Goal: Book appointment/travel/reservation

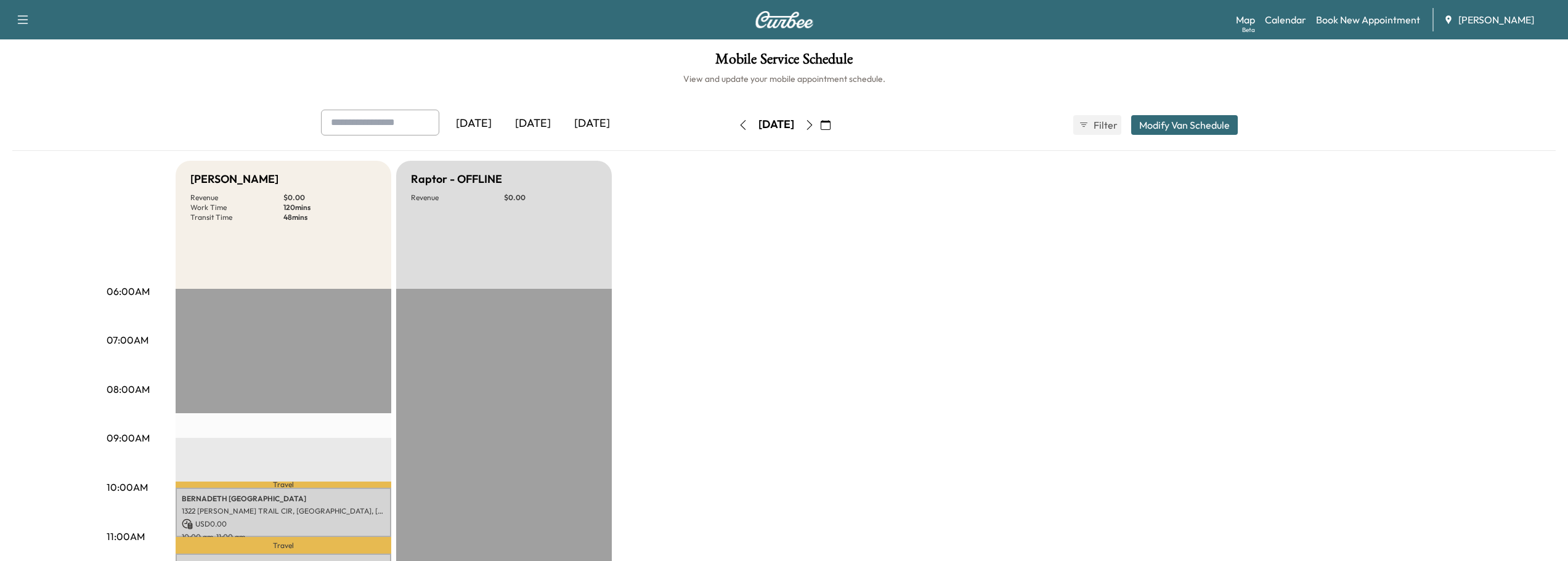
scroll to position [185, 0]
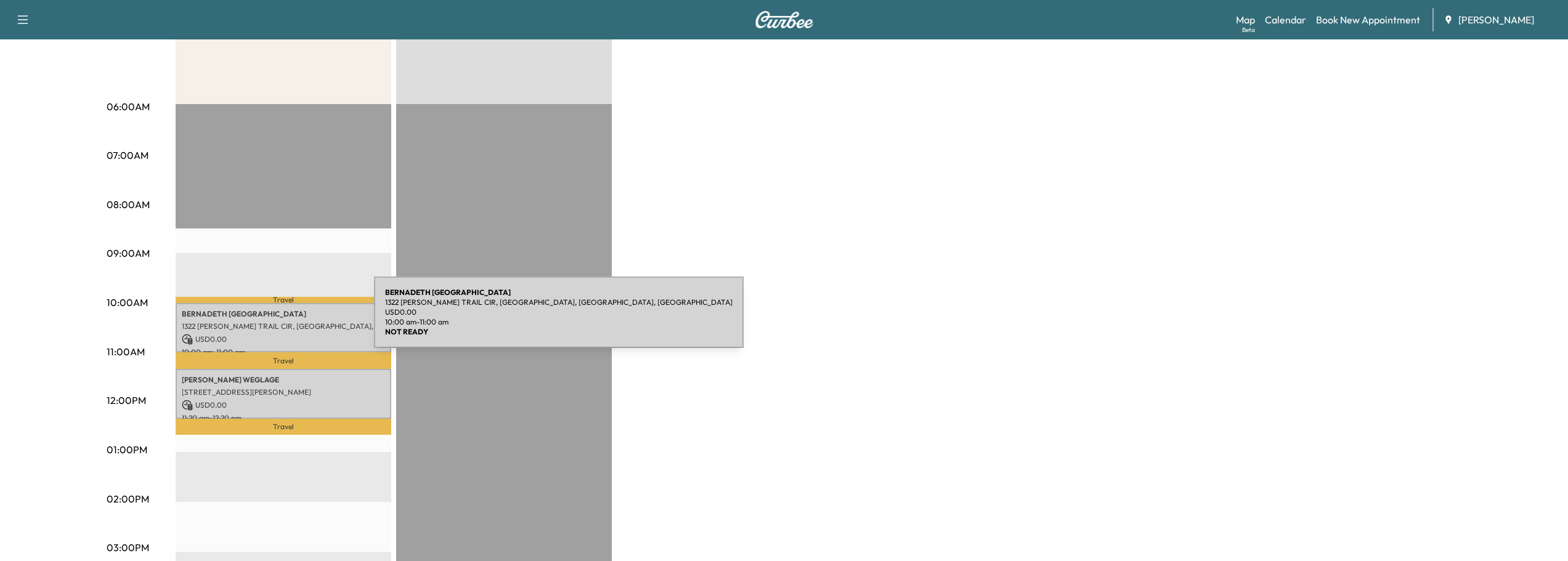
click at [281, 321] on p "1322 [PERSON_NAME] TRAIL CIR, [GEOGRAPHIC_DATA], [GEOGRAPHIC_DATA], [GEOGRAPHIC…" at bounding box center [283, 326] width 203 height 10
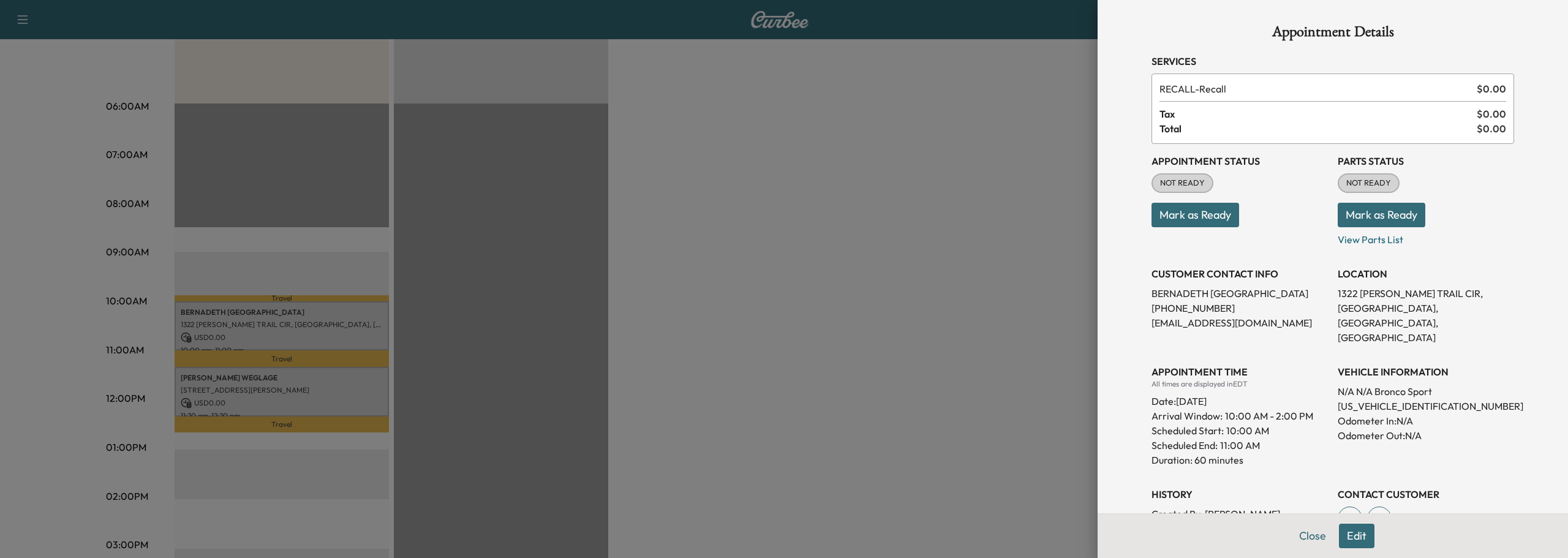
click at [231, 319] on div at bounding box center [784, 279] width 1568 height 558
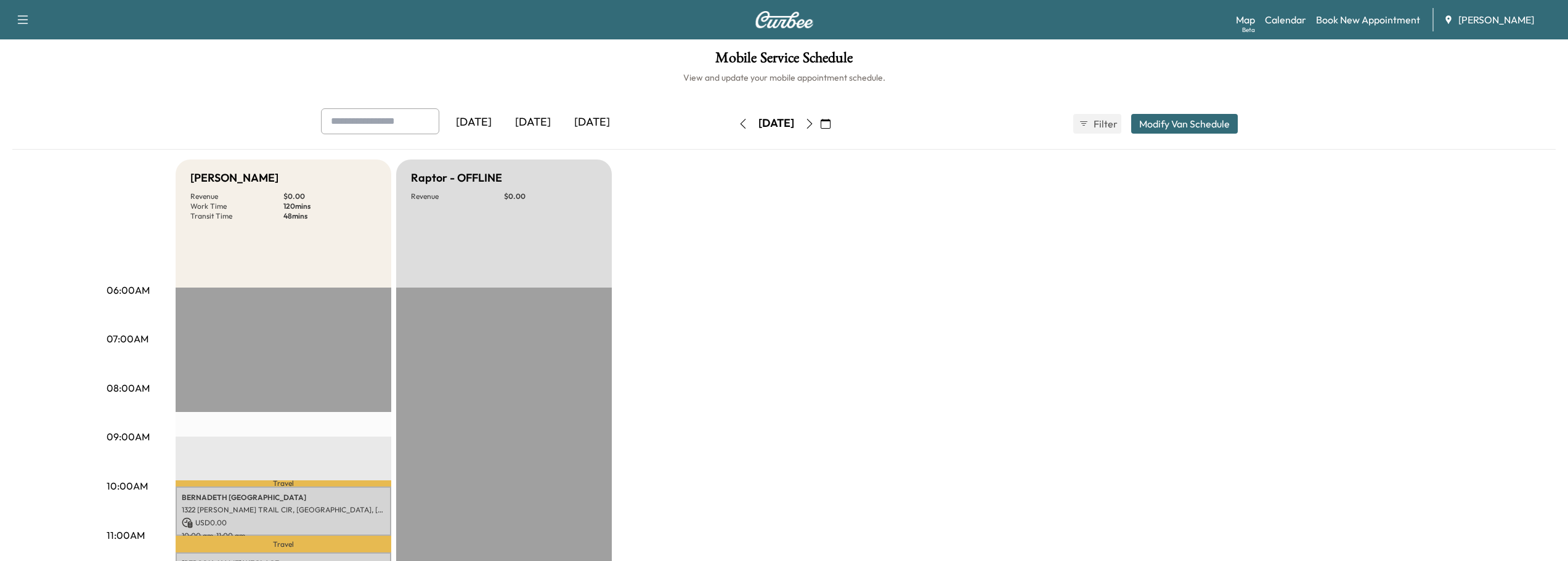
scroll to position [0, 0]
click at [738, 128] on icon "button" at bounding box center [743, 125] width 10 height 10
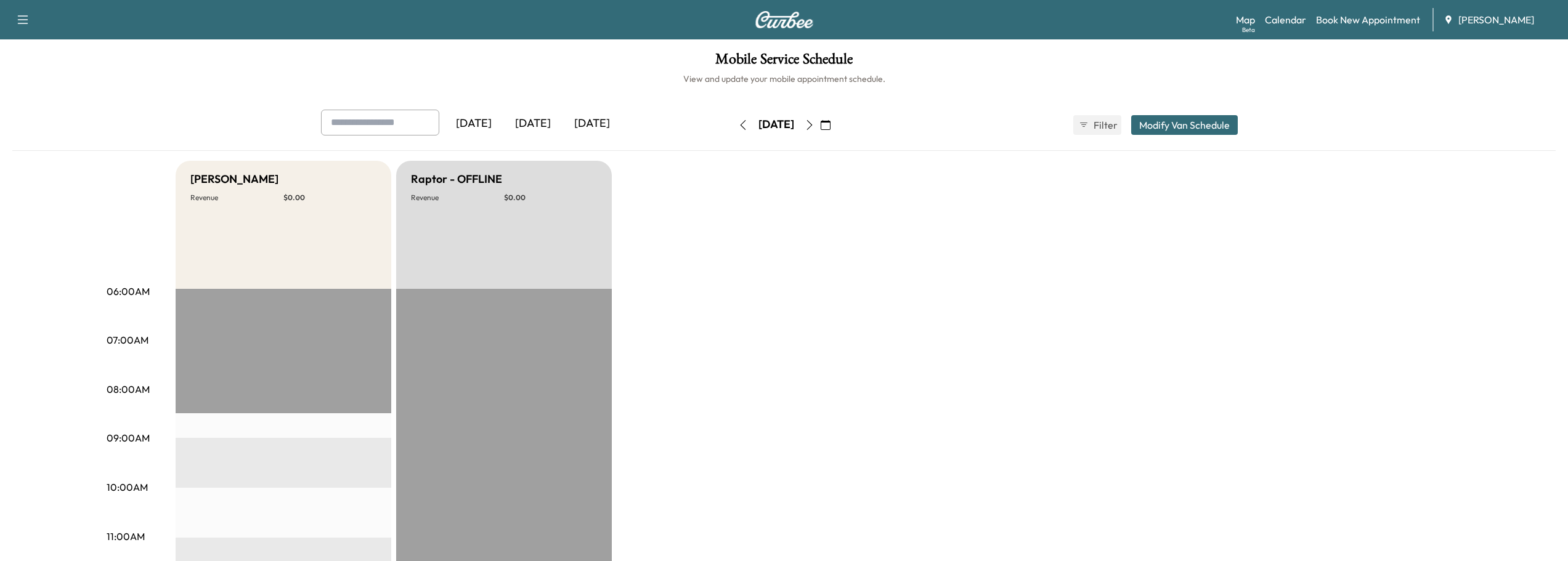
click at [814, 126] on icon "button" at bounding box center [810, 125] width 10 height 10
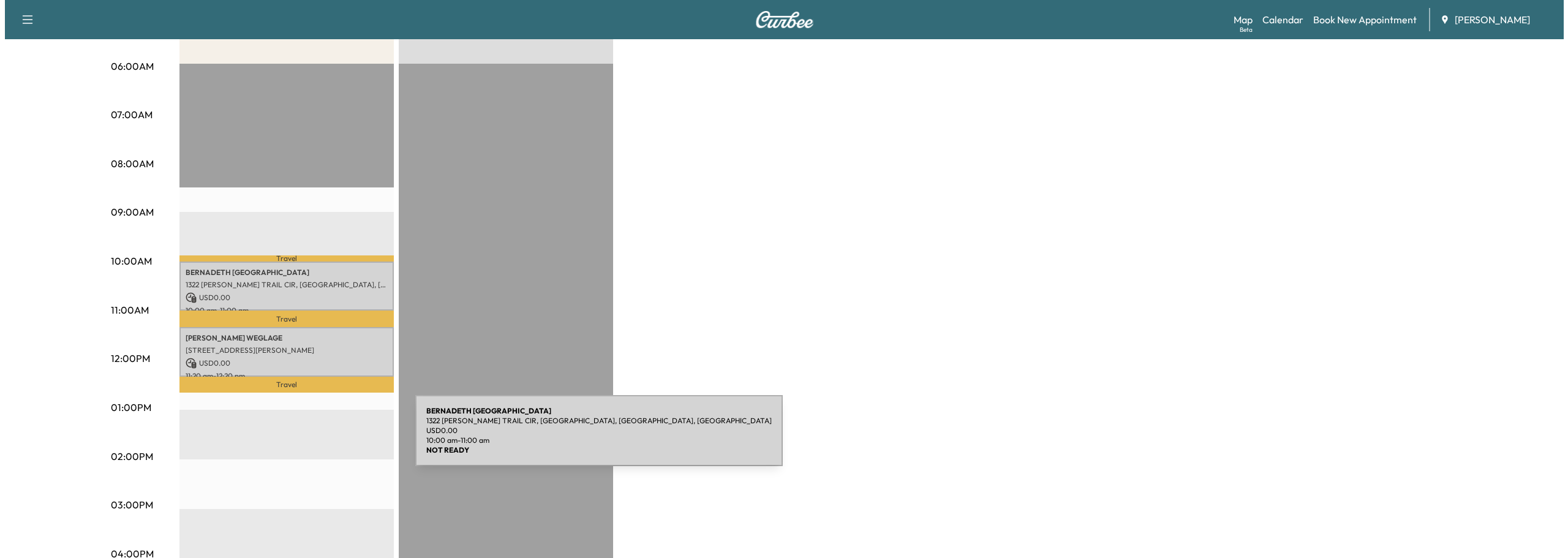
scroll to position [245, 0]
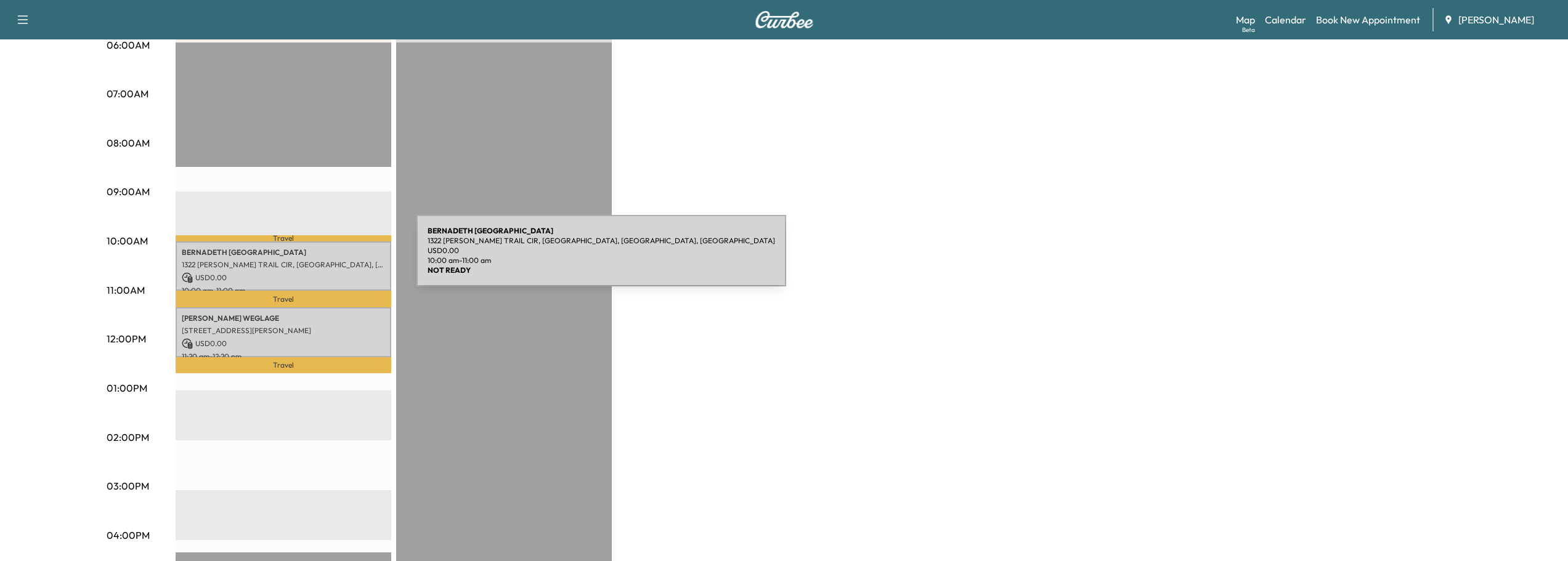
click at [324, 260] on p "1322 [PERSON_NAME] TRAIL CIR, [GEOGRAPHIC_DATA], [GEOGRAPHIC_DATA], [GEOGRAPHIC…" at bounding box center [283, 265] width 203 height 10
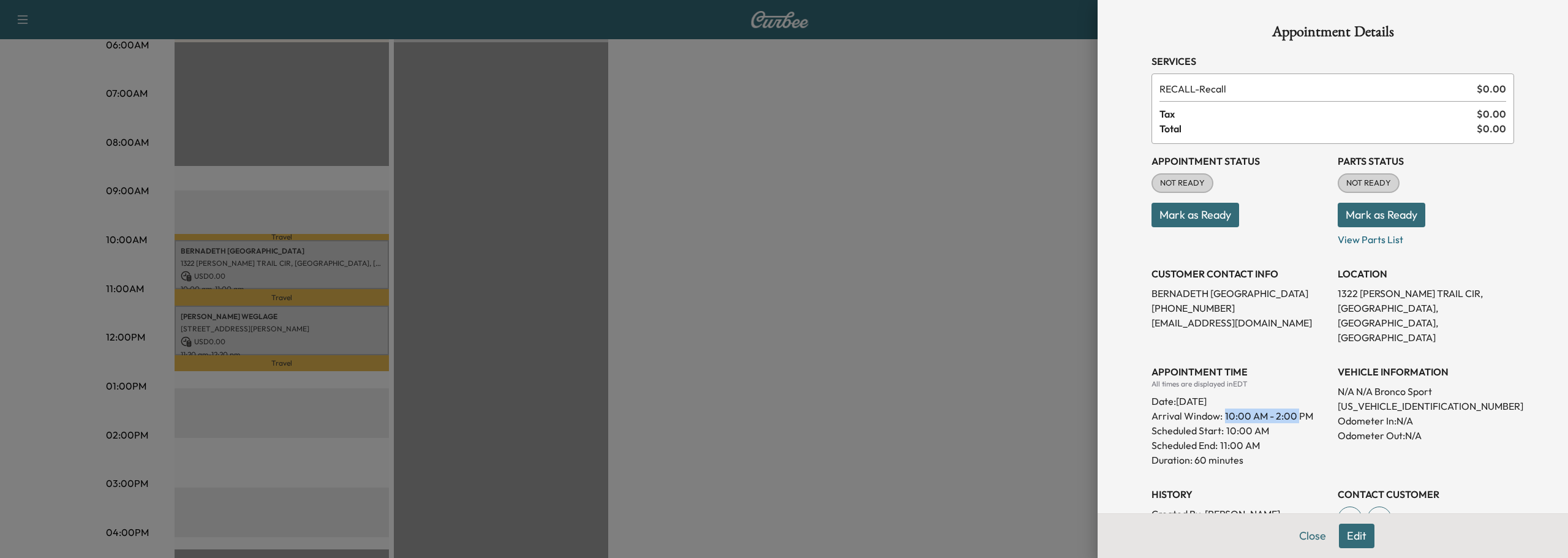
drag, startPoint x: 1214, startPoint y: 403, endPoint x: 1289, endPoint y: 401, distance: 75.0
click at [1289, 408] on span "10:00 AM - 2:00 PM" at bounding box center [1268, 415] width 88 height 14
click at [218, 322] on div at bounding box center [784, 279] width 1568 height 558
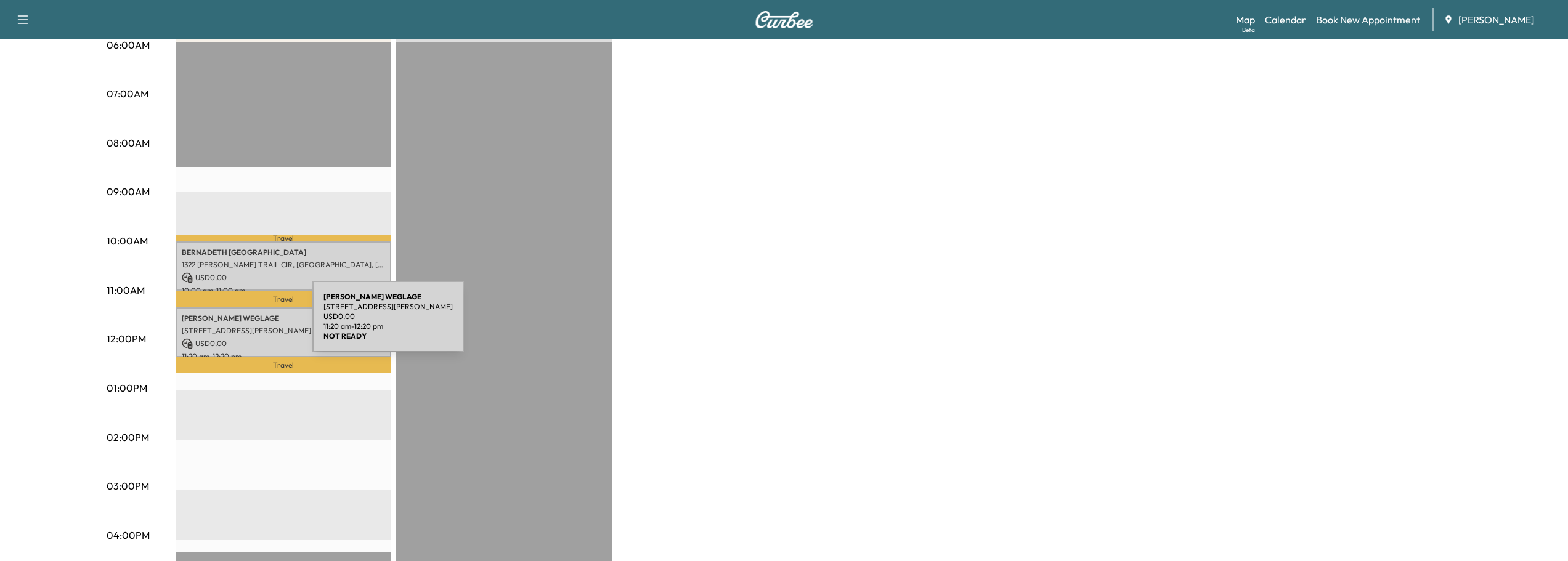
click at [220, 326] on p "[STREET_ADDRESS][PERSON_NAME]" at bounding box center [283, 331] width 203 height 10
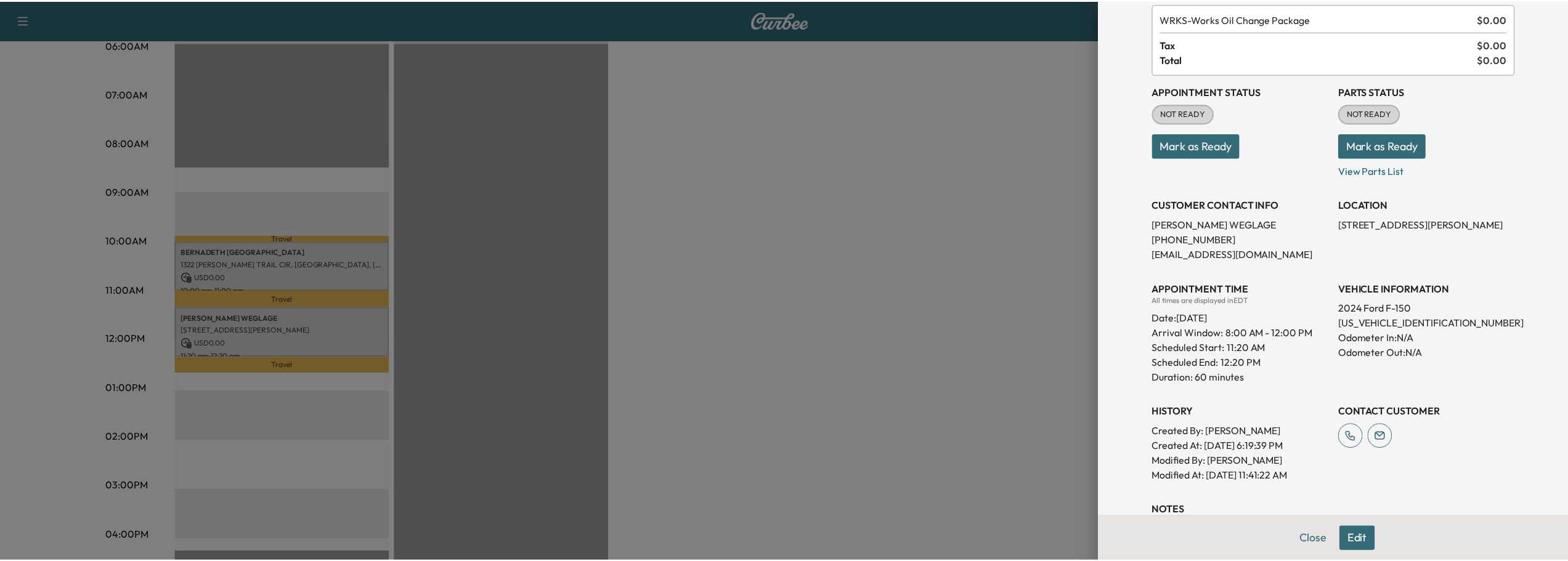
scroll to position [161, 0]
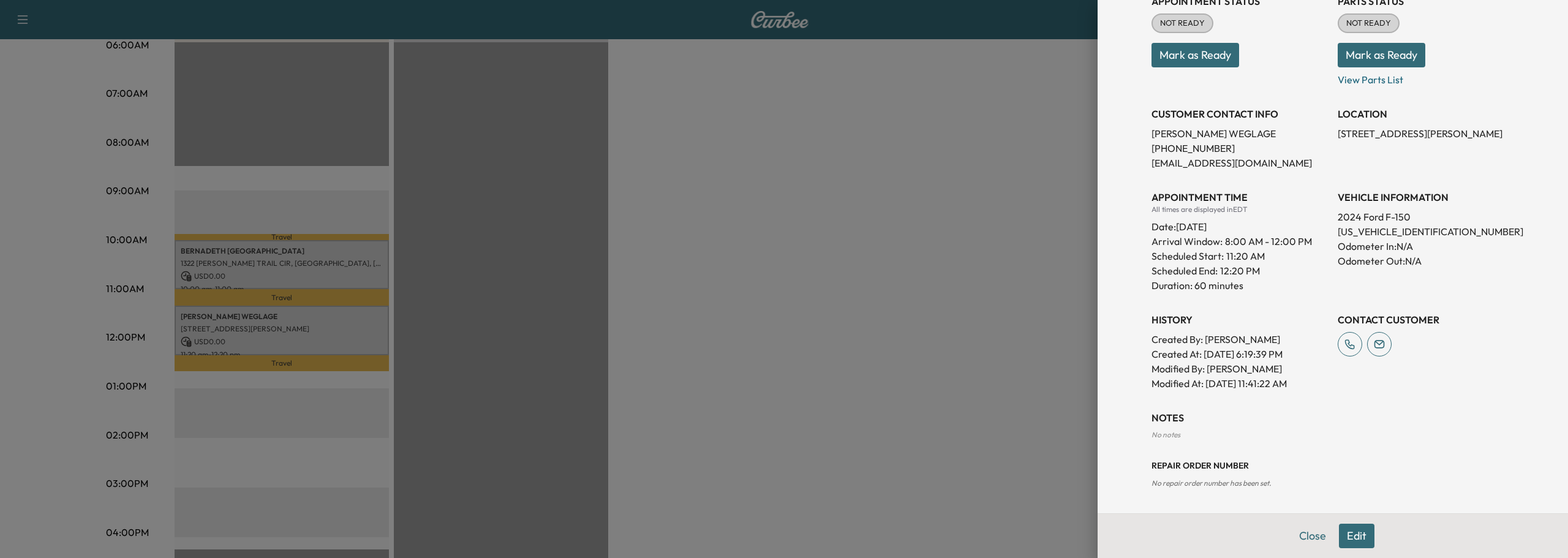
click at [305, 324] on div at bounding box center [784, 279] width 1568 height 558
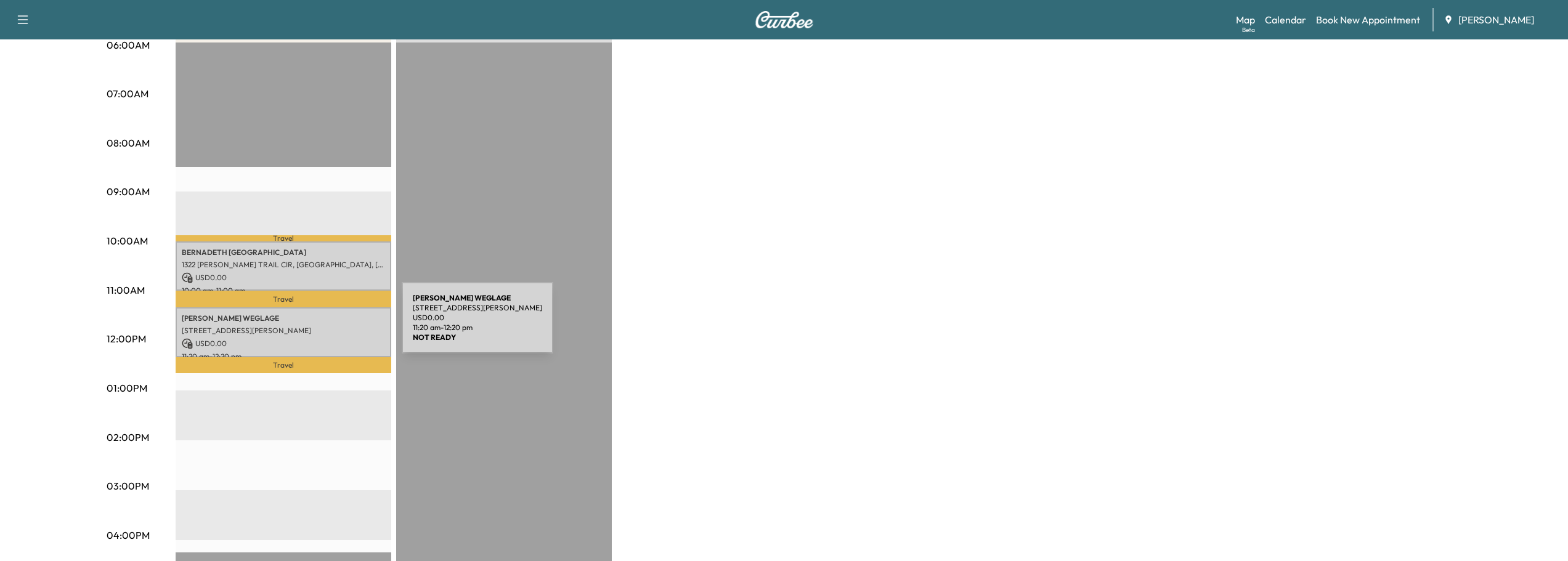
click at [310, 326] on p "[STREET_ADDRESS][PERSON_NAME]" at bounding box center [283, 331] width 203 height 10
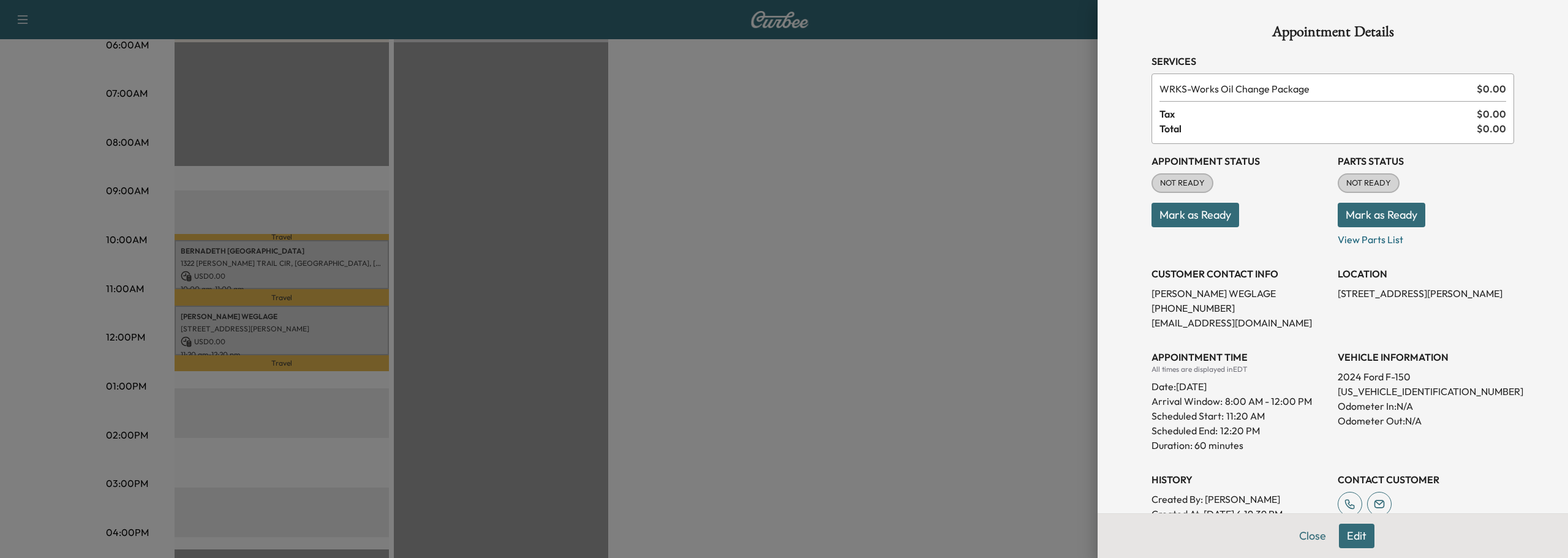
click at [886, 259] on div at bounding box center [784, 279] width 1568 height 558
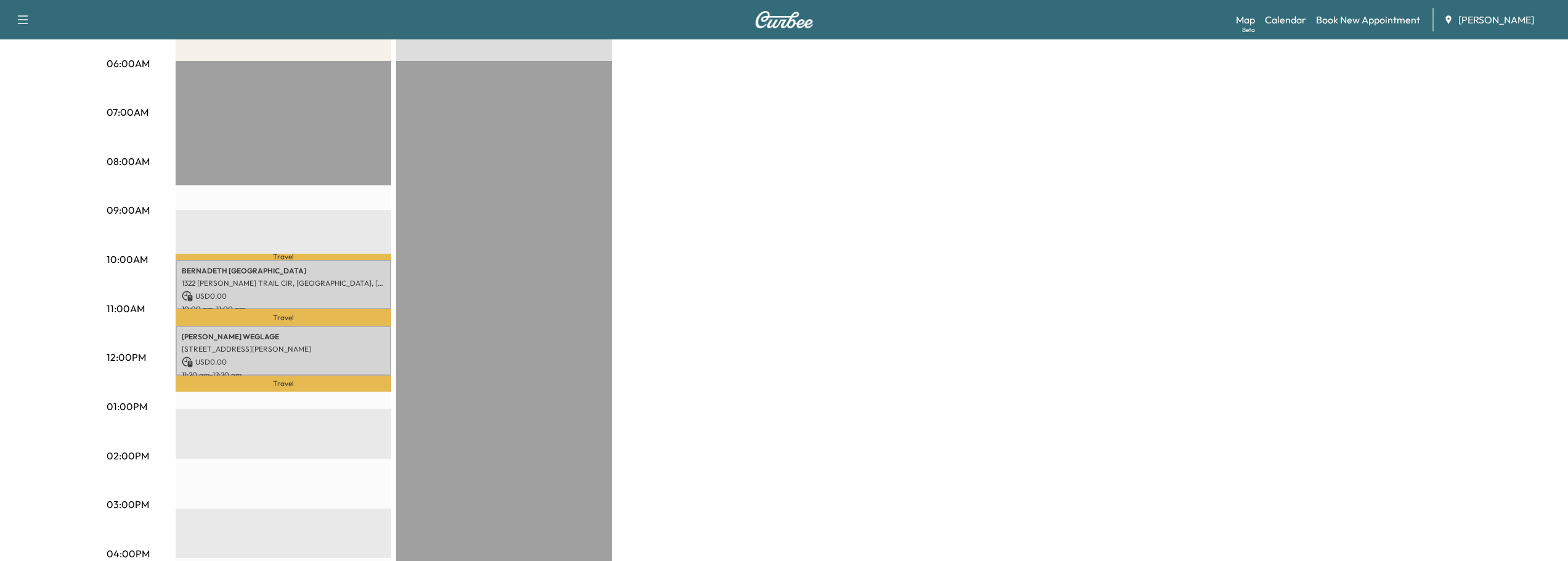
scroll to position [0, 0]
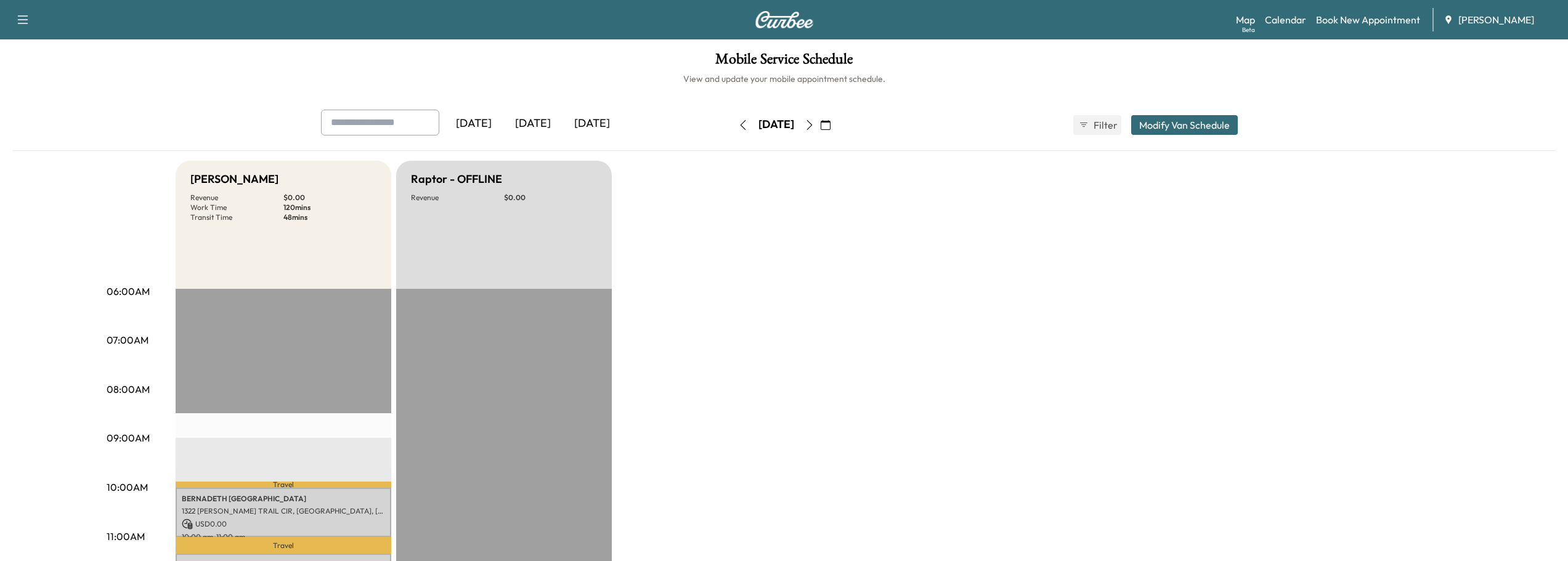
click at [814, 127] on icon "button" at bounding box center [810, 125] width 10 height 10
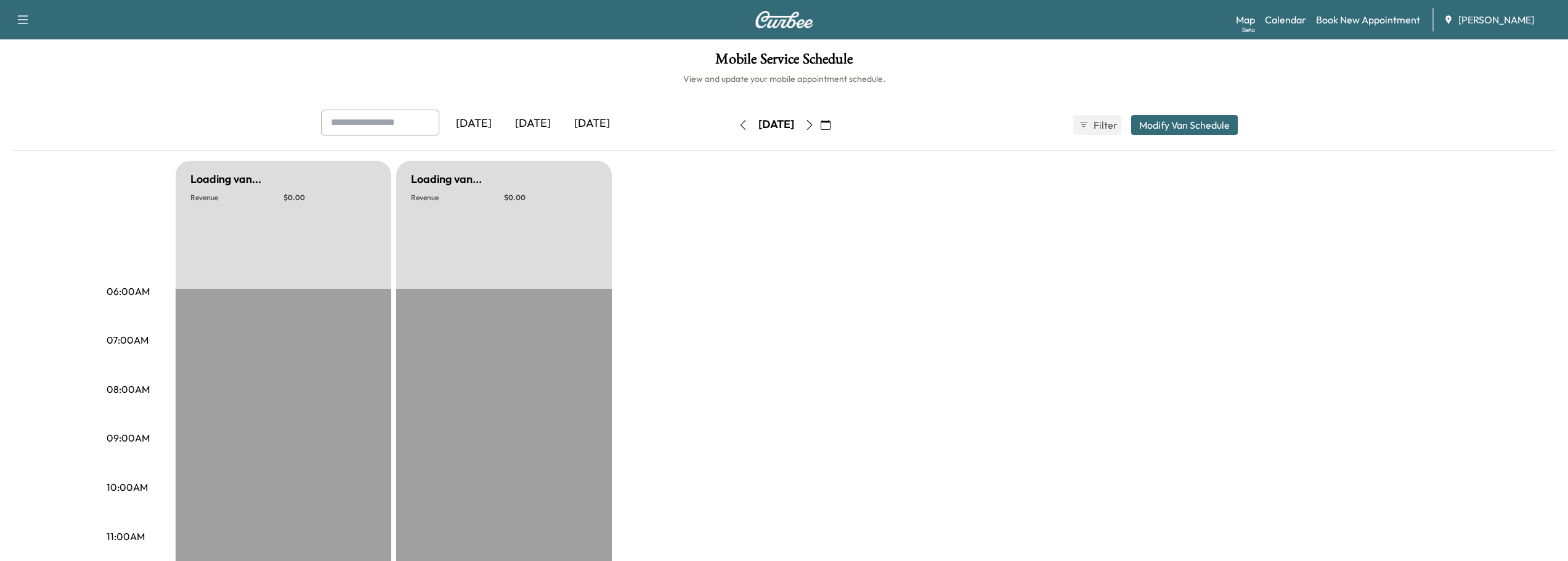
click at [820, 127] on button "button" at bounding box center [809, 124] width 21 height 19
click at [814, 126] on icon "button" at bounding box center [810, 125] width 10 height 10
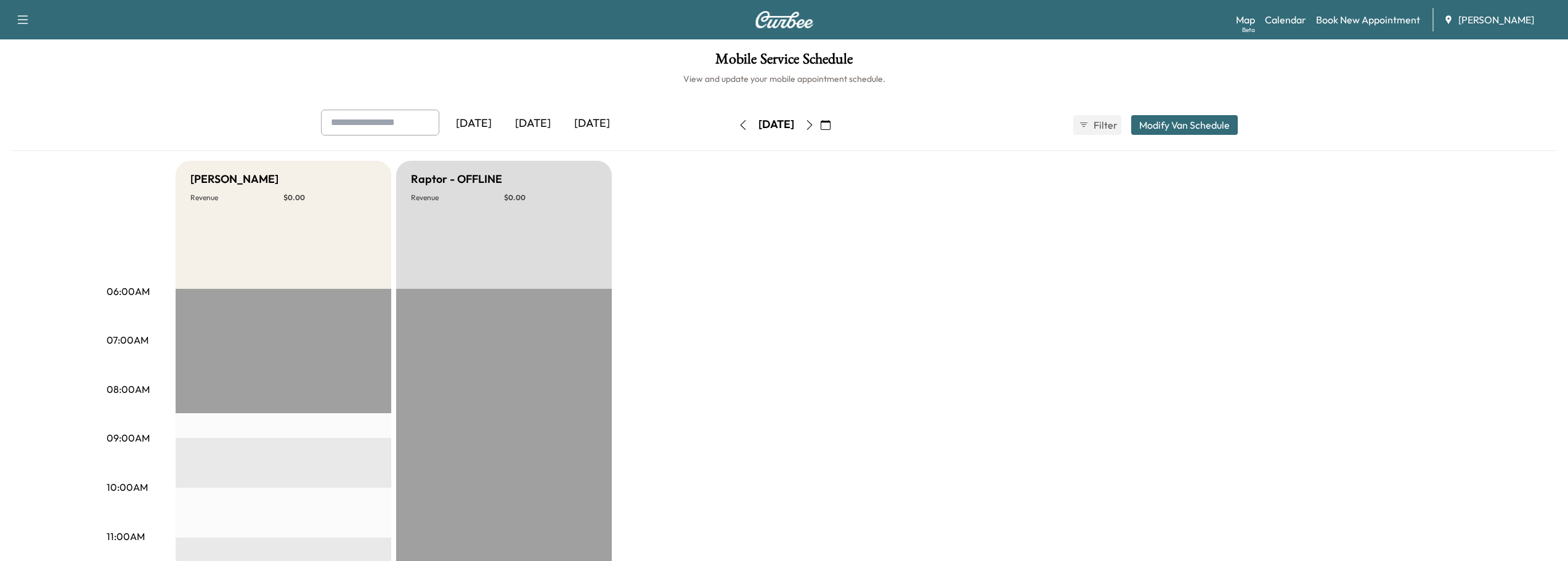
click at [820, 124] on div "[DATE]" at bounding box center [775, 124] width 87 height 19
click at [814, 123] on icon "button" at bounding box center [810, 125] width 10 height 10
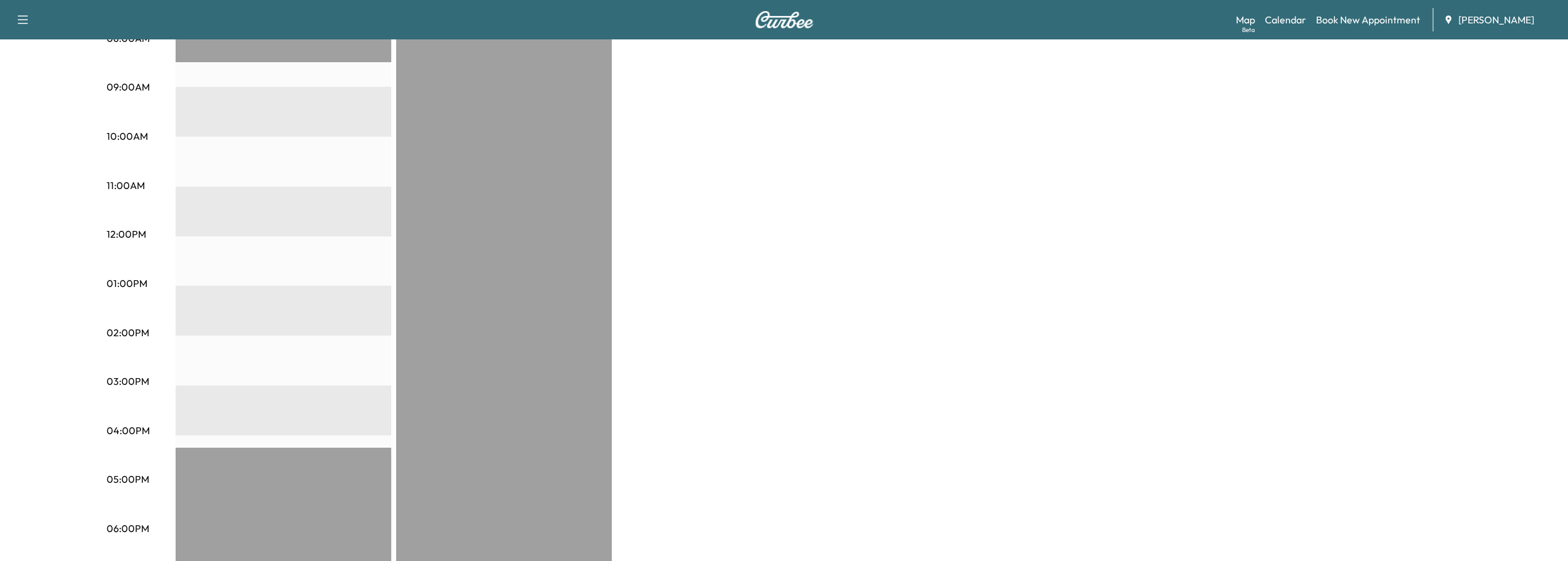
scroll to position [43, 0]
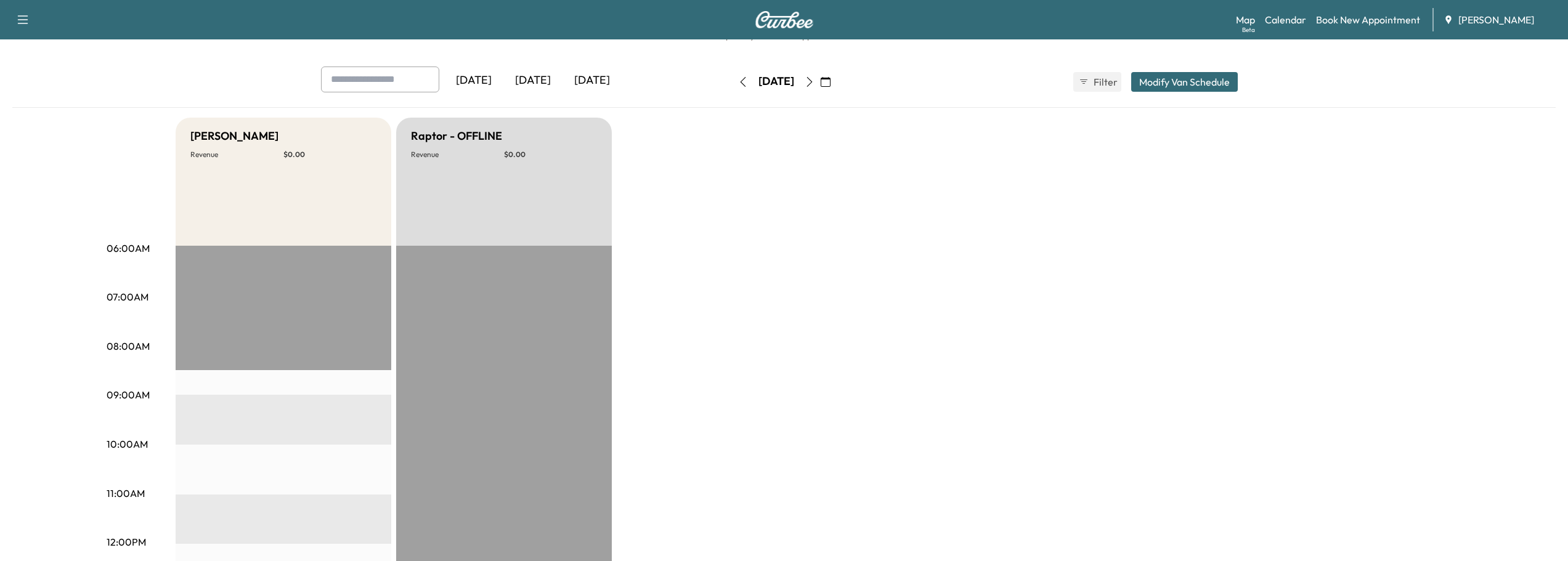
click at [820, 79] on button "button" at bounding box center [809, 81] width 21 height 19
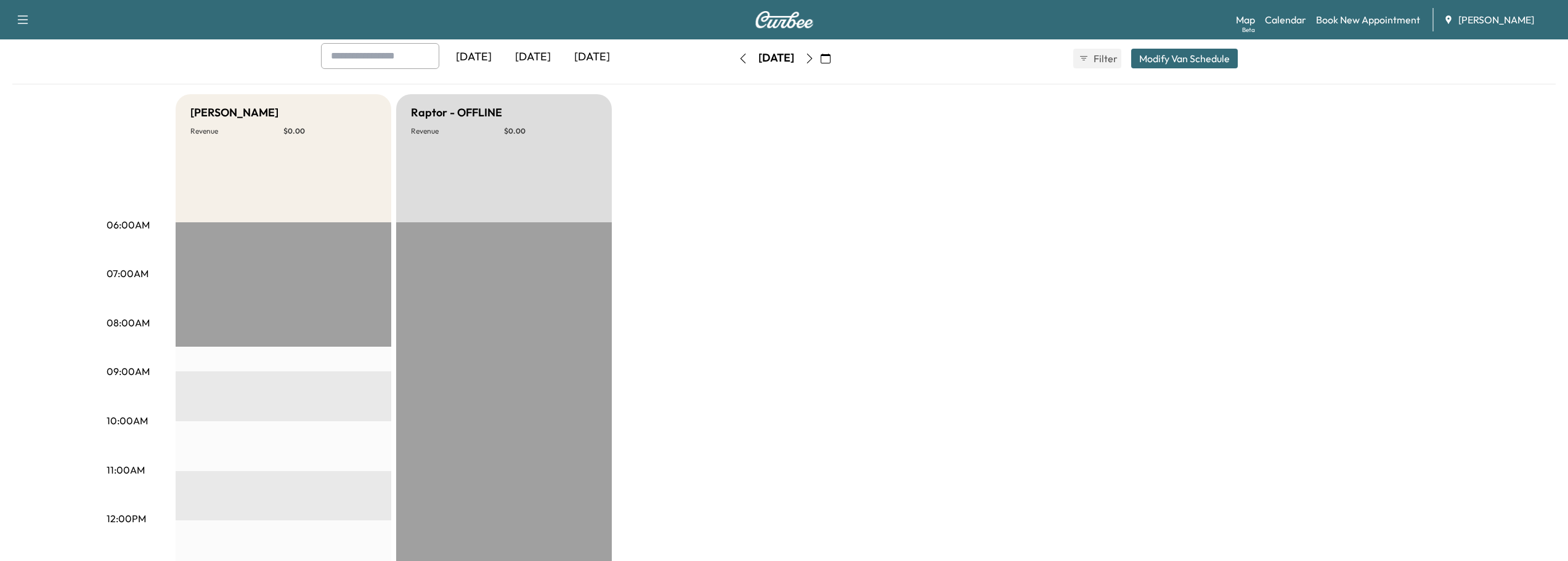
scroll to position [62, 0]
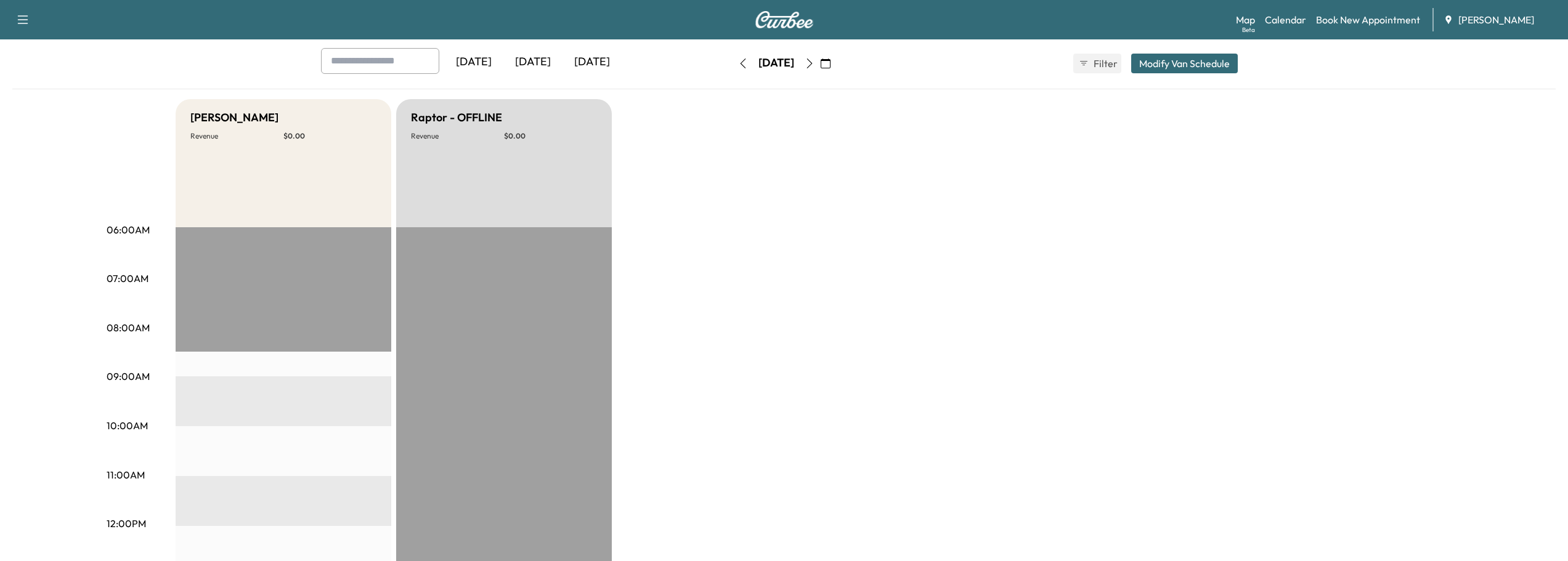
click at [814, 60] on icon "button" at bounding box center [810, 63] width 10 height 10
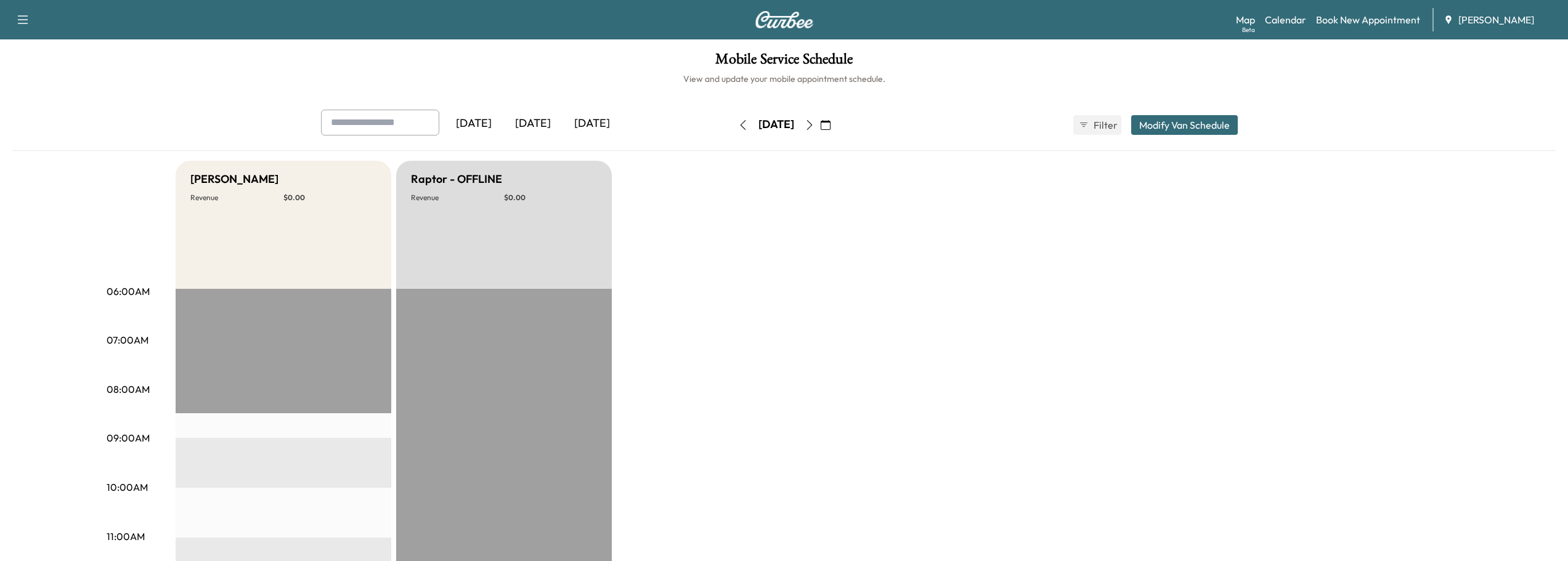
click at [814, 122] on icon "button" at bounding box center [810, 125] width 10 height 10
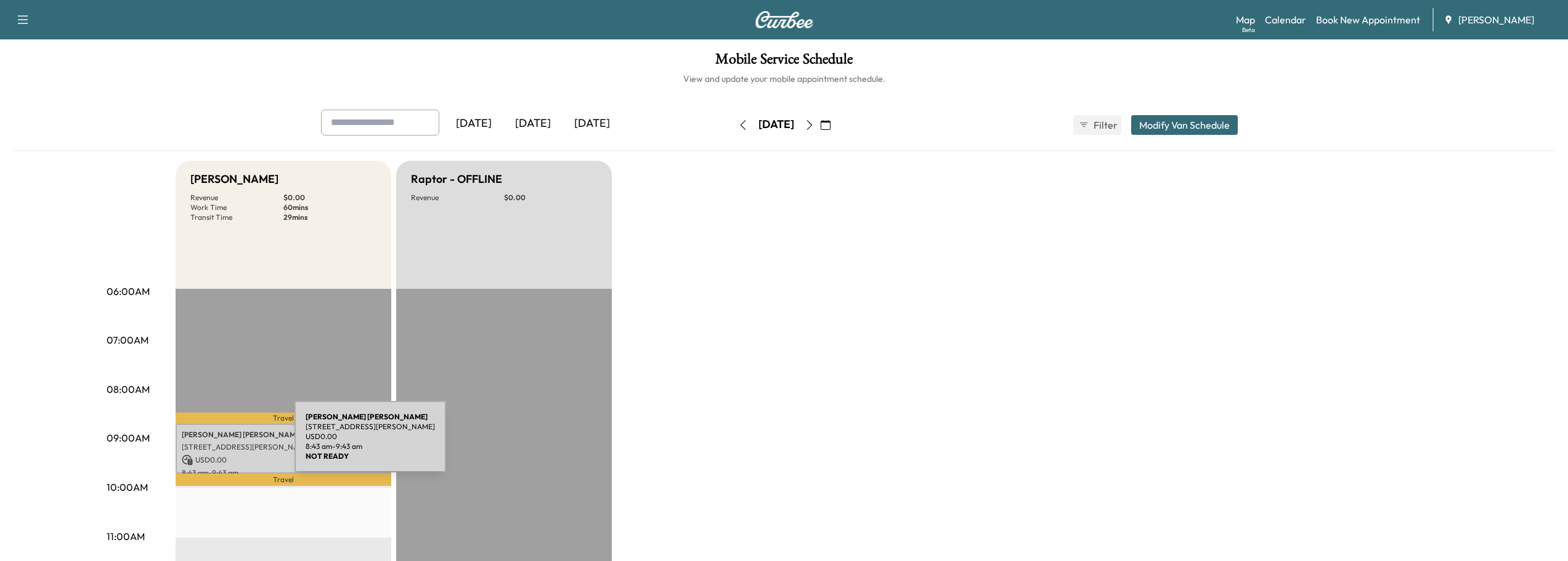
click at [202, 444] on p "[STREET_ADDRESS][PERSON_NAME]" at bounding box center [283, 447] width 203 height 10
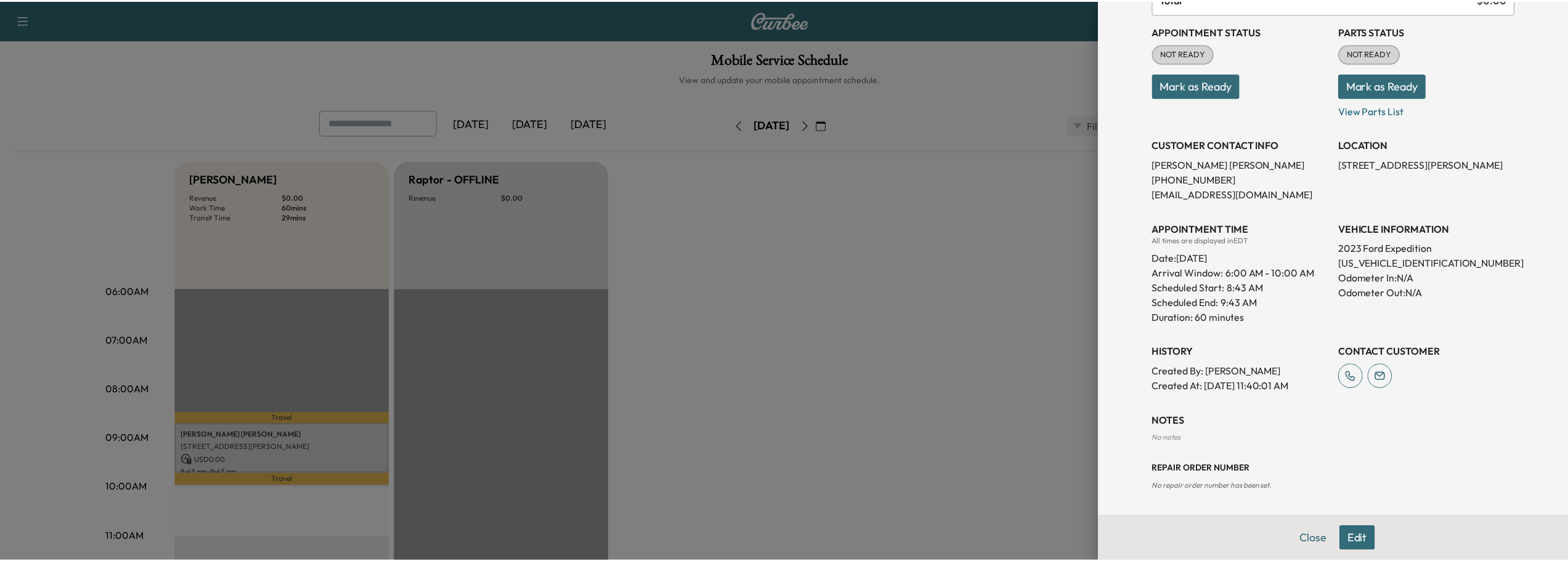
scroll to position [131, 0]
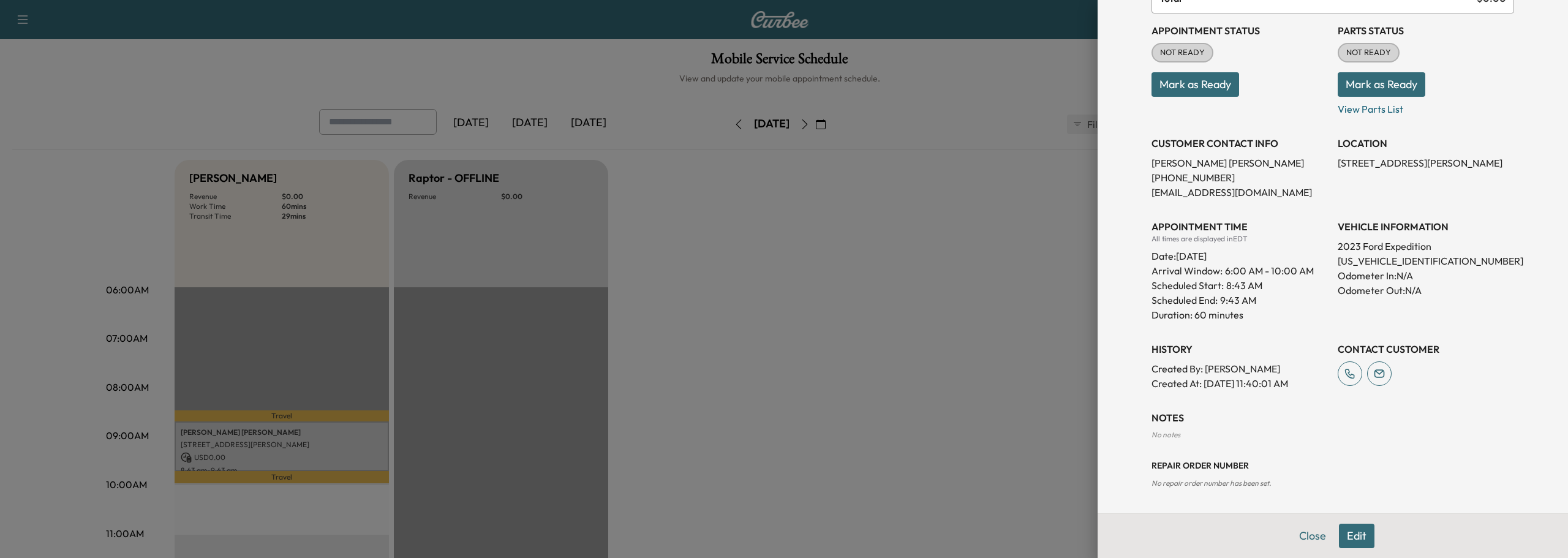
click at [1213, 382] on p "Created At : [DATE] 11:40:01 AM" at bounding box center [1239, 382] width 176 height 14
click at [713, 120] on div at bounding box center [784, 279] width 1568 height 558
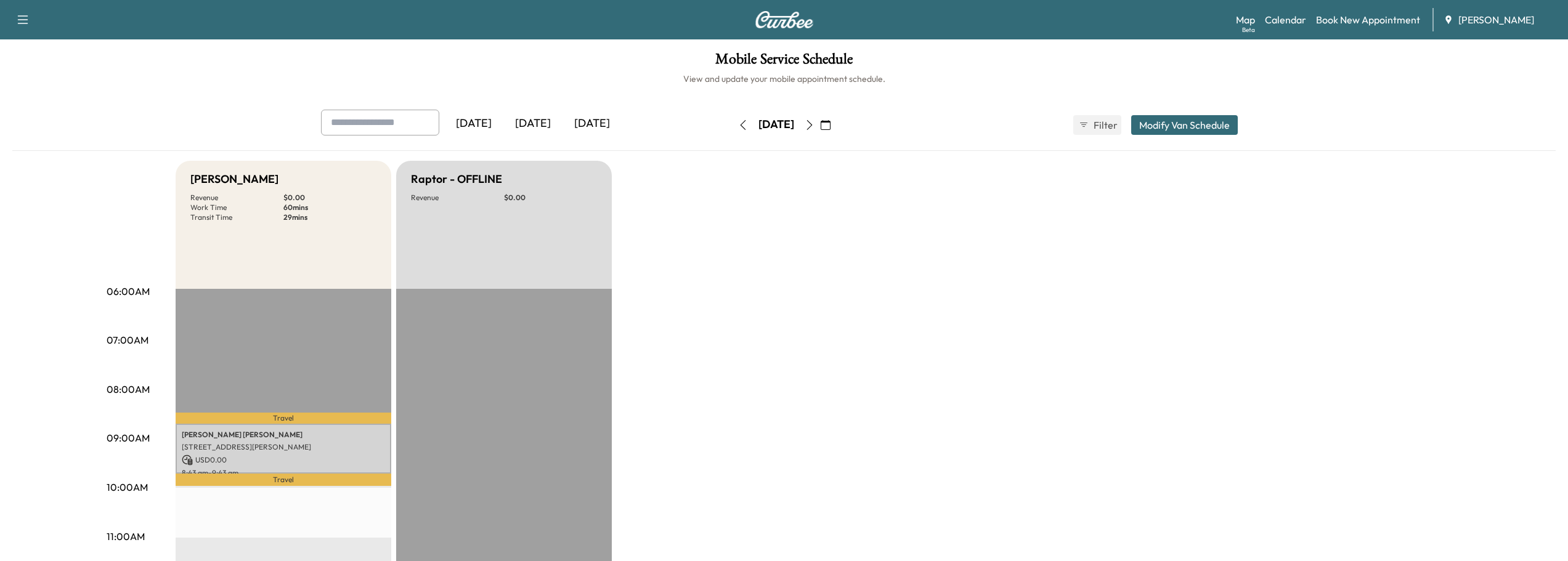
click at [830, 125] on icon "button" at bounding box center [826, 125] width 10 height 10
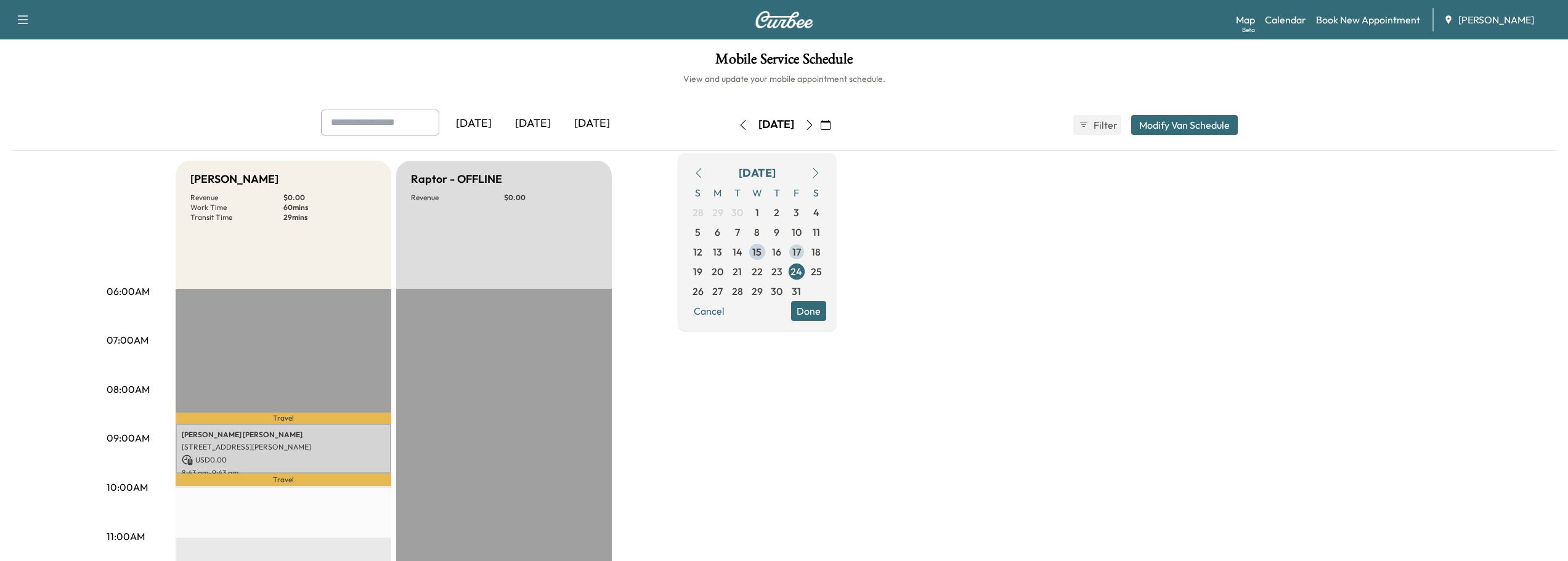
click at [800, 253] on span "17" at bounding box center [796, 251] width 8 height 14
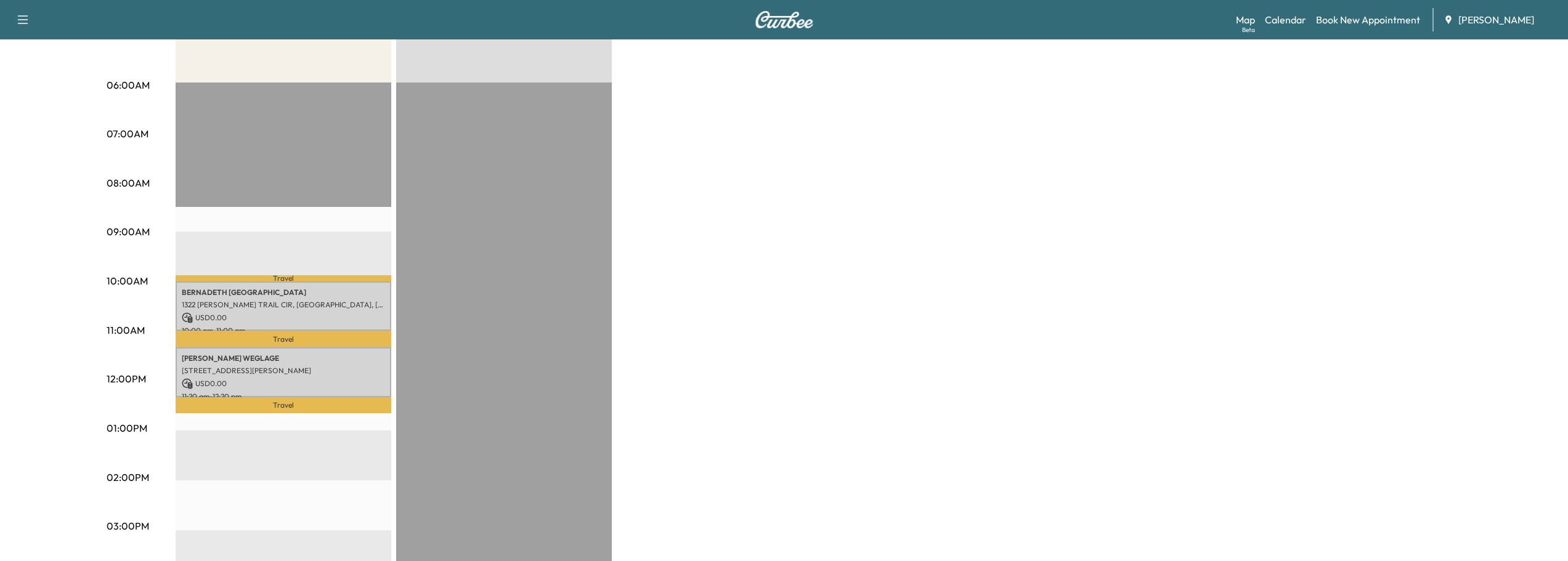
scroll to position [246, 0]
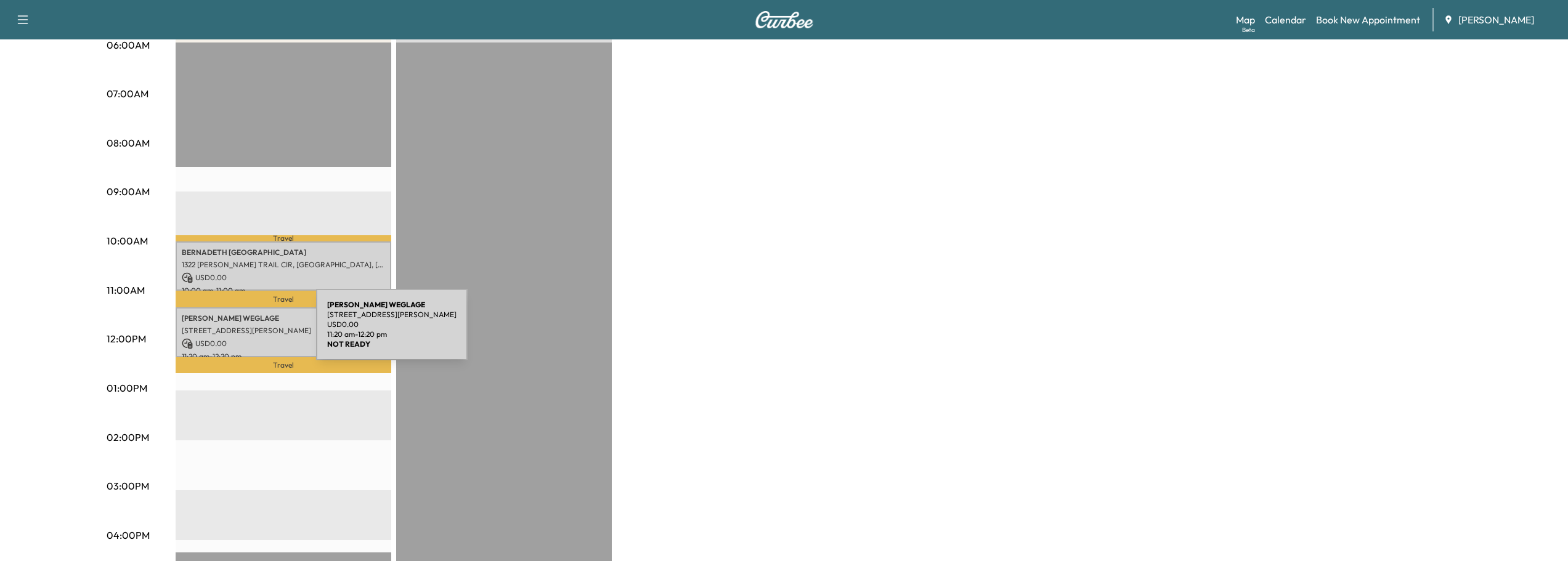
click at [224, 332] on p "[STREET_ADDRESS][PERSON_NAME]" at bounding box center [283, 331] width 203 height 10
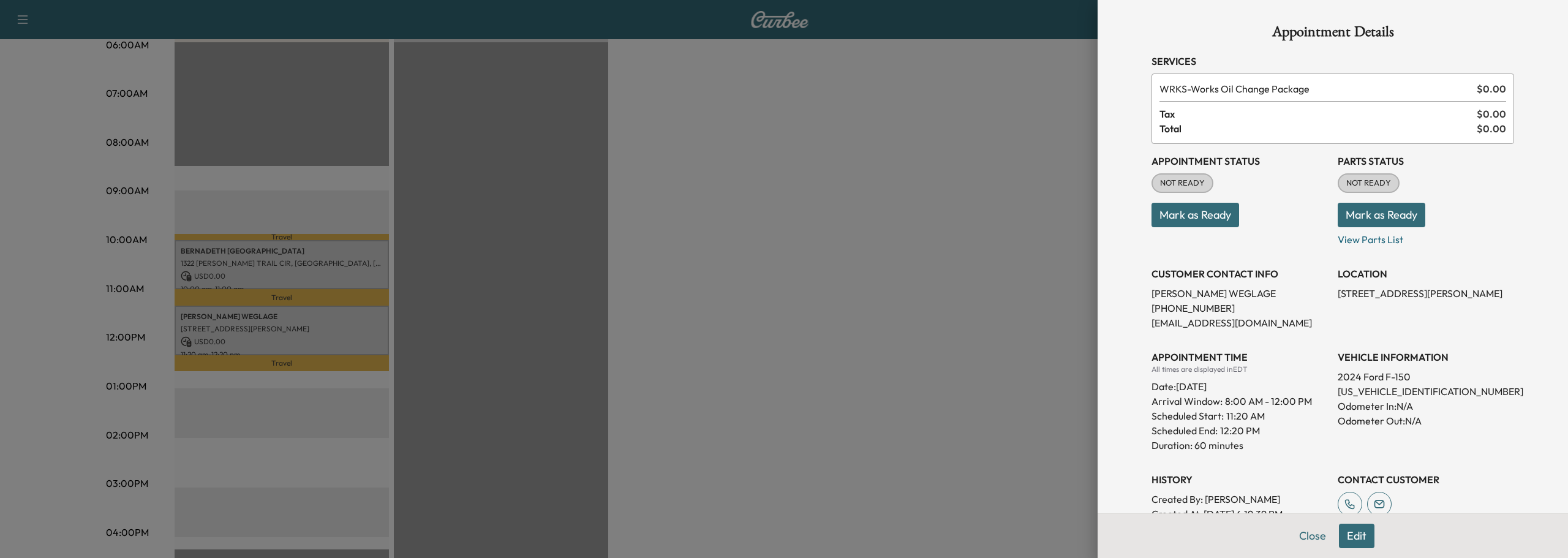
click at [234, 326] on div at bounding box center [784, 279] width 1568 height 558
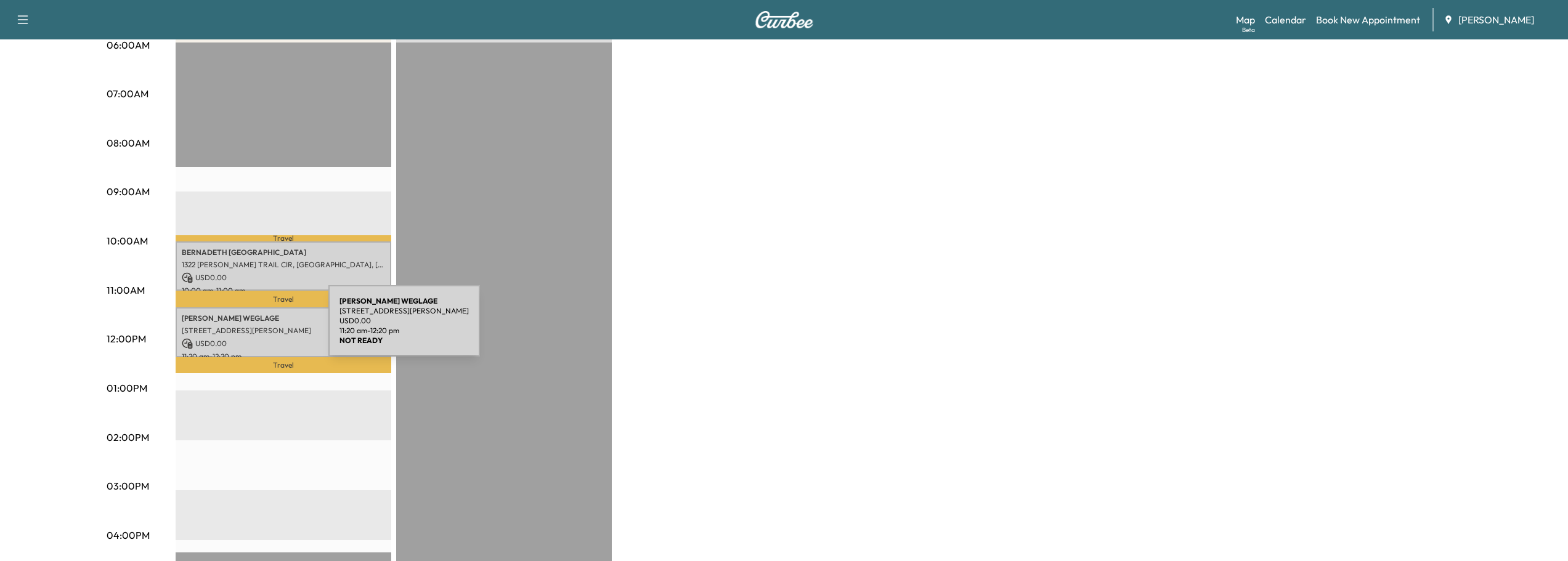
click at [236, 328] on p "[STREET_ADDRESS][PERSON_NAME]" at bounding box center [283, 331] width 203 height 10
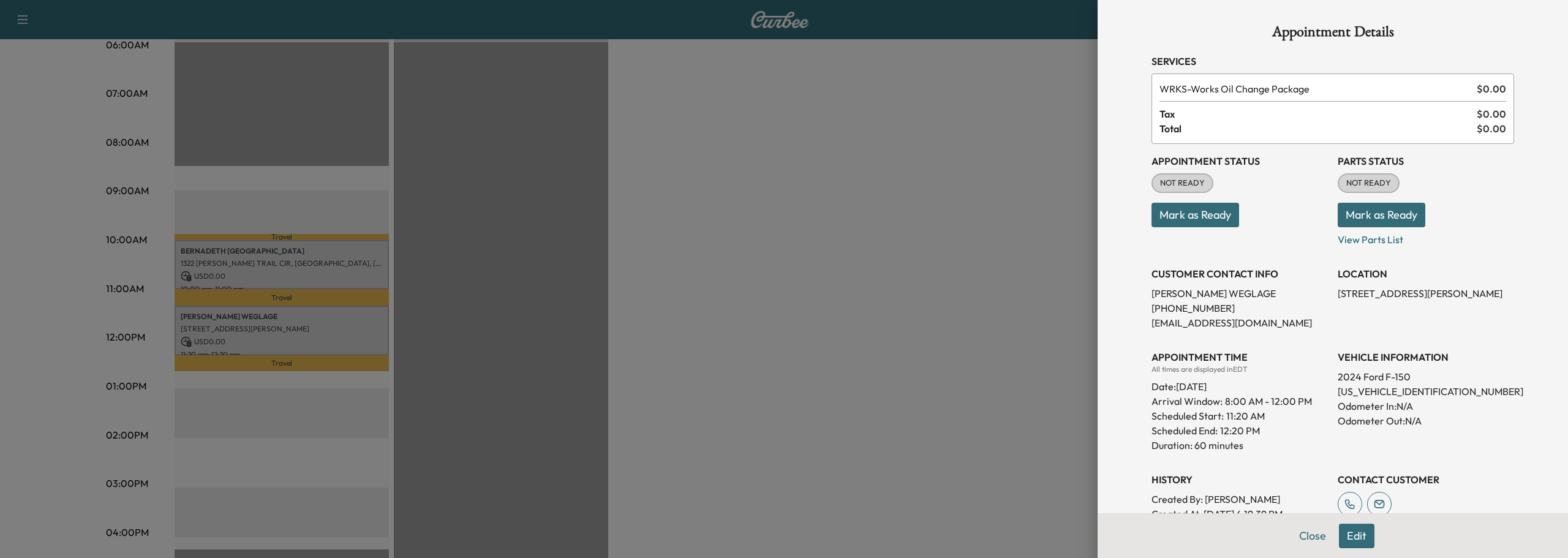
click at [788, 268] on div at bounding box center [784, 279] width 1568 height 558
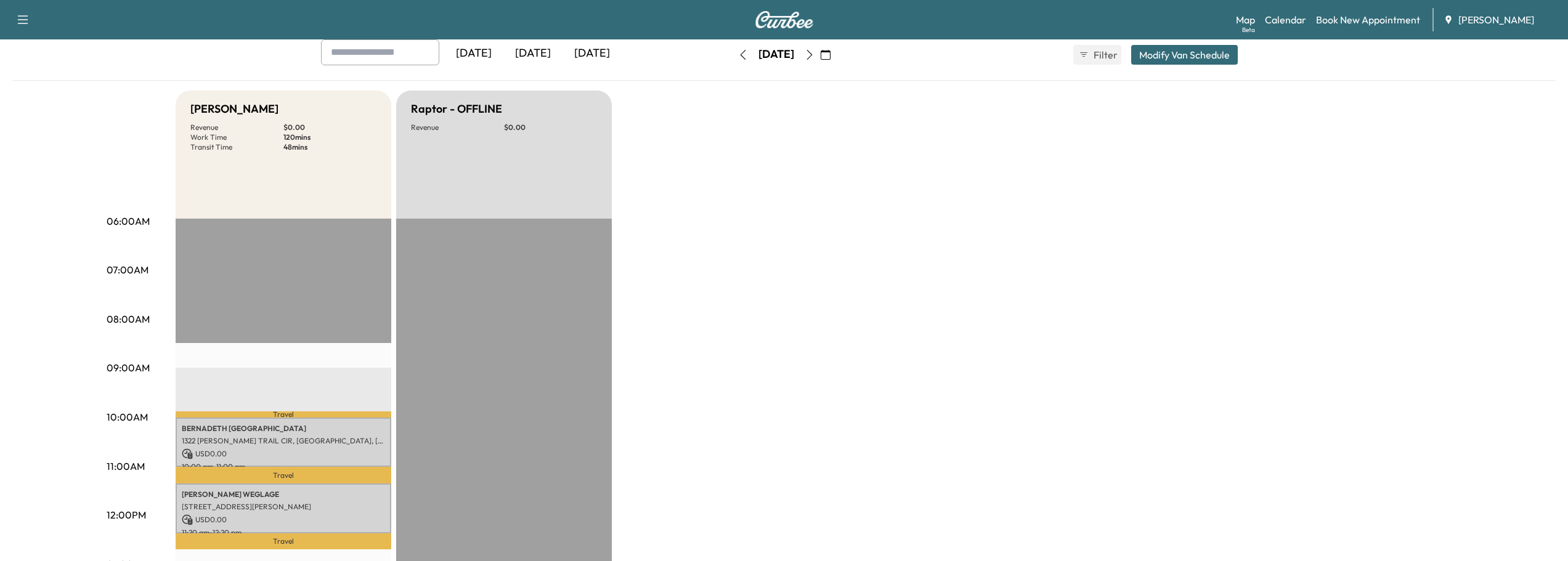
scroll to position [123, 0]
